Goal: Information Seeking & Learning: Learn about a topic

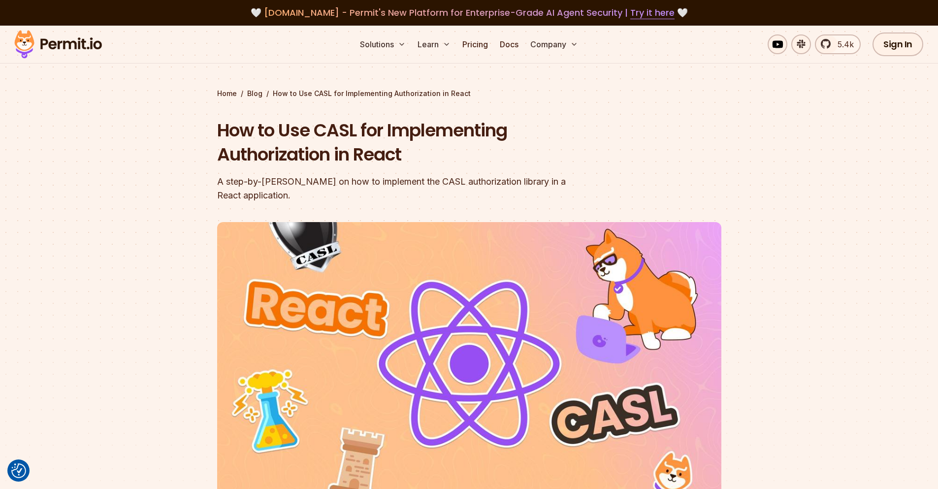
drag, startPoint x: 270, startPoint y: 133, endPoint x: 379, endPoint y: 154, distance: 111.4
click at [379, 154] on h1 "How to Use CASL for Implementing Authorization in React" at bounding box center [406, 142] width 378 height 49
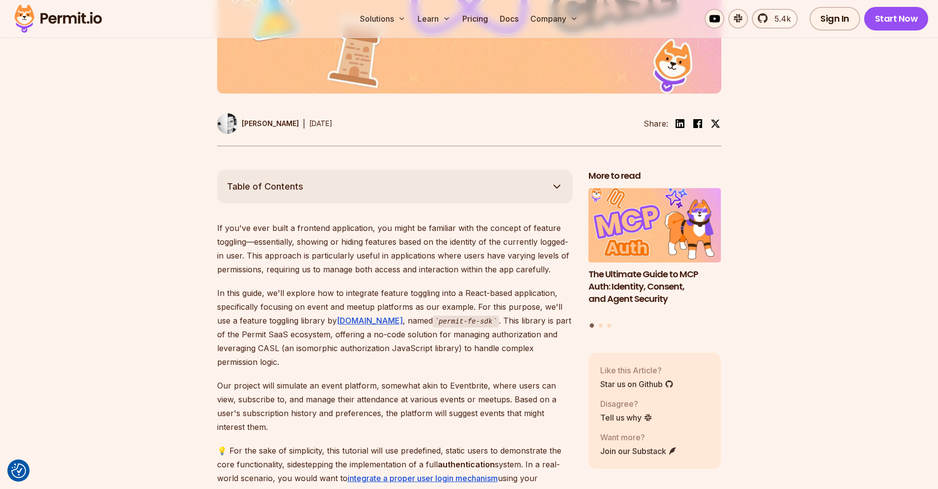
scroll to position [414, 0]
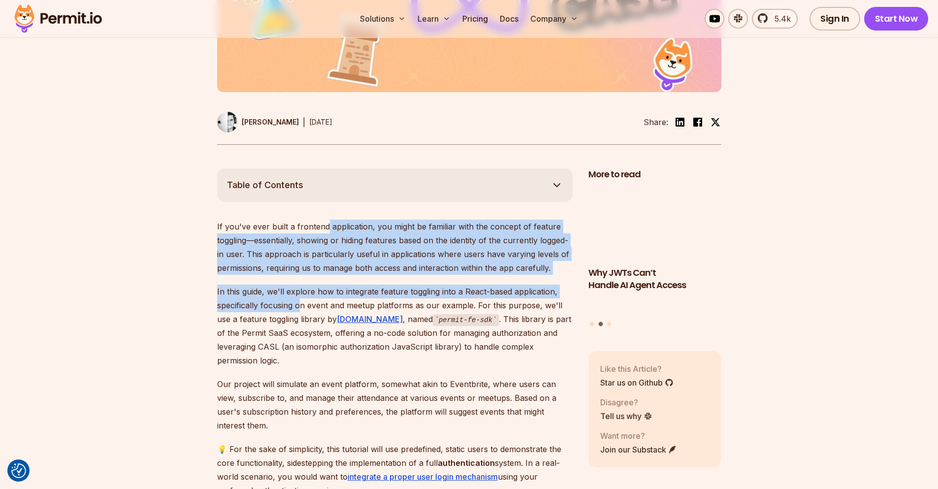
drag, startPoint x: 327, startPoint y: 232, endPoint x: 304, endPoint y: 307, distance: 78.2
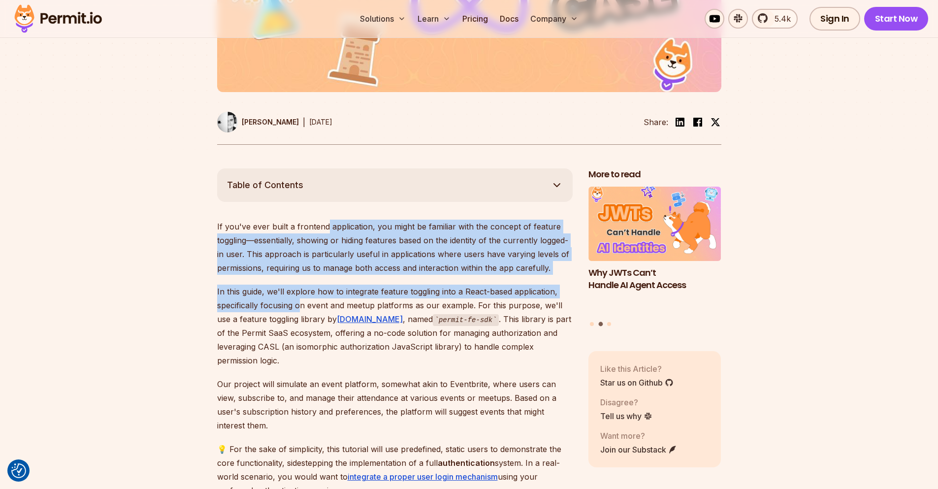
click at [304, 308] on p "In this guide, we'll explore how to integrate feature toggling into a React-bas…" at bounding box center [395, 326] width 356 height 83
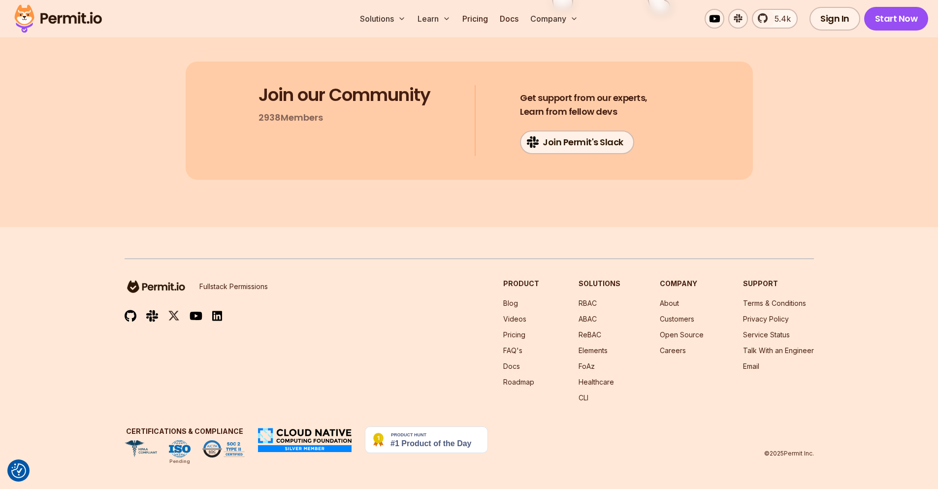
scroll to position [7033, 0]
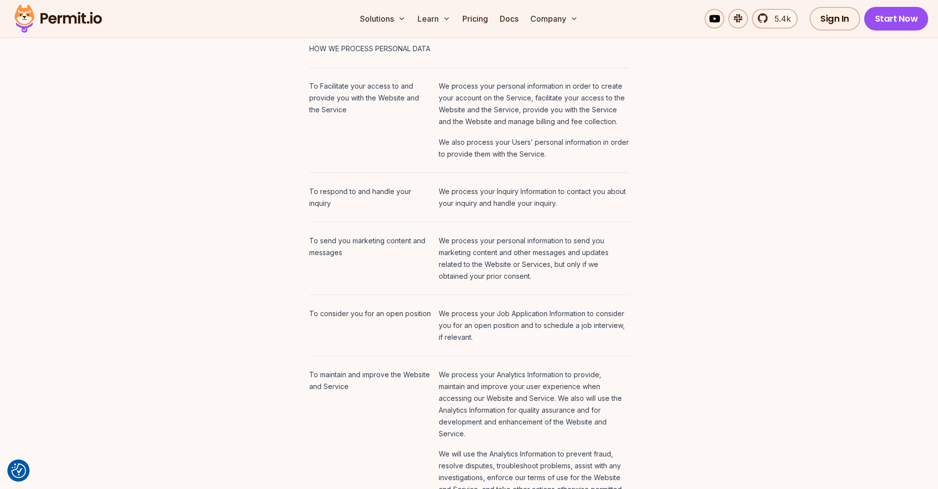
scroll to position [1773, 0]
